Goal: Find specific page/section: Locate item on page

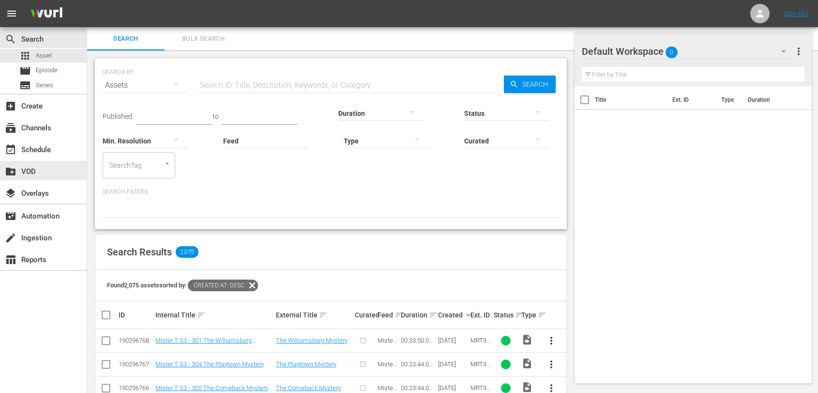
scroll to position [54, 0]
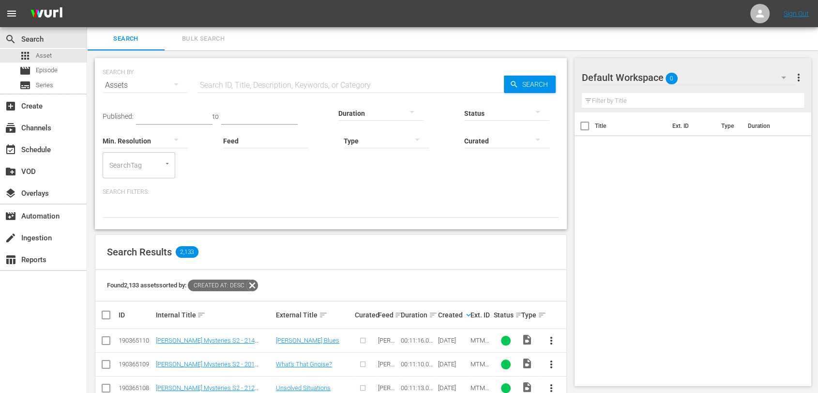
click at [64, 359] on div "search Search apps Asset movie Episode subtitles Series add_box Create subscrip…" at bounding box center [43, 223] width 87 height 393
click at [241, 85] on input "text" at bounding box center [351, 85] width 307 height 23
click at [238, 80] on input "mtm1" at bounding box center [351, 85] width 307 height 23
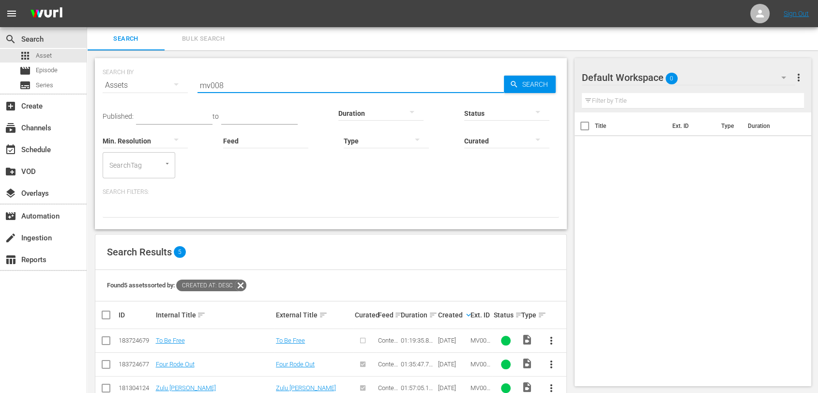
type input "mv008"
click at [439, 80] on input "mv008" at bounding box center [351, 85] width 307 height 23
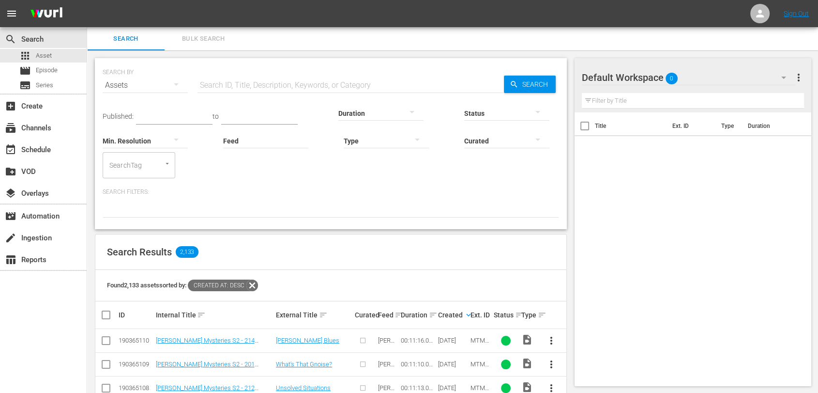
drag, startPoint x: 295, startPoint y: 72, endPoint x: 293, endPoint y: 78, distance: 6.1
click at [295, 74] on div "SEARCH BY Search By Assets Search ID, Title, Description, Keywords, or Category…" at bounding box center [331, 79] width 457 height 35
click at [293, 82] on input "text" at bounding box center [351, 85] width 307 height 23
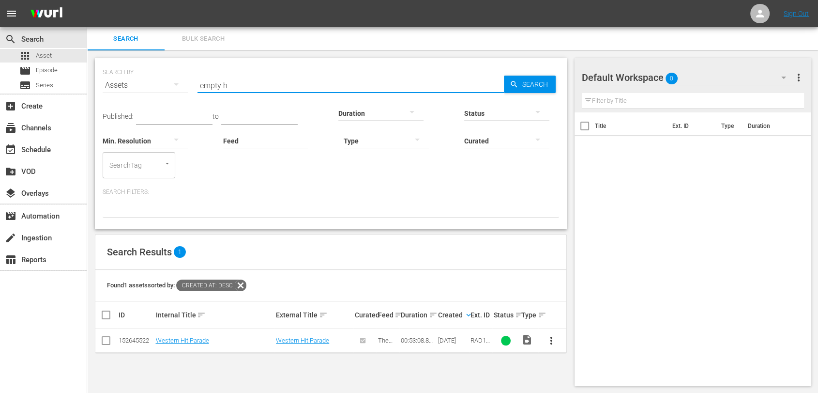
type input "empty h"
